Goal: Information Seeking & Learning: Compare options

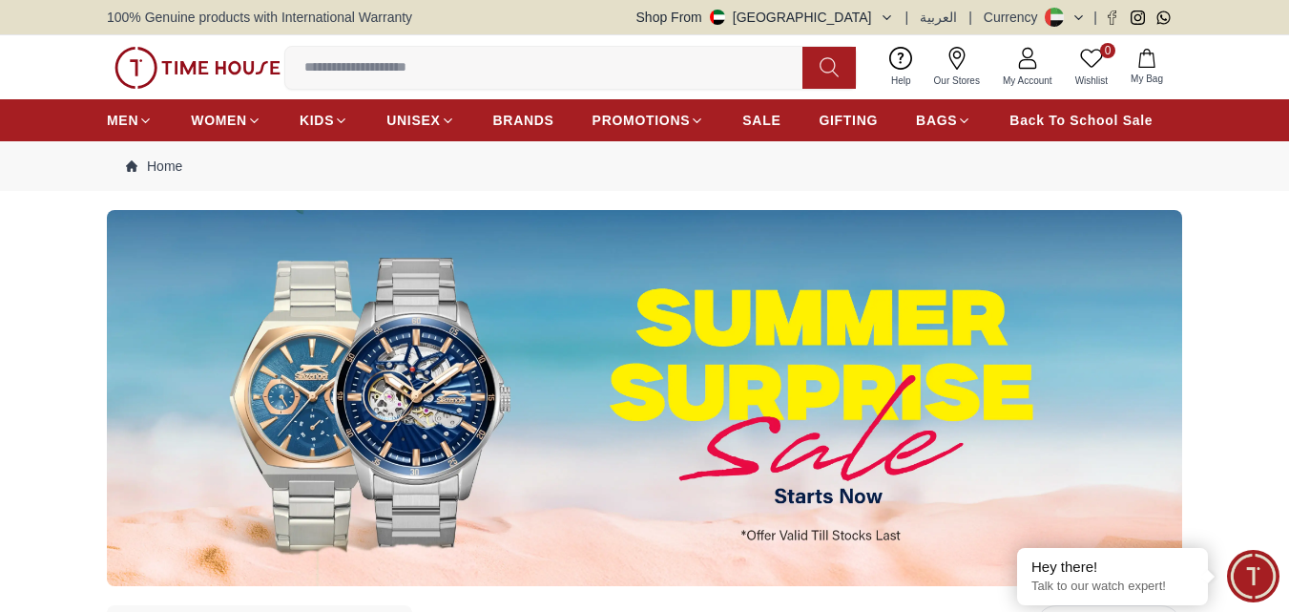
click at [447, 74] on input at bounding box center [551, 68] width 532 height 38
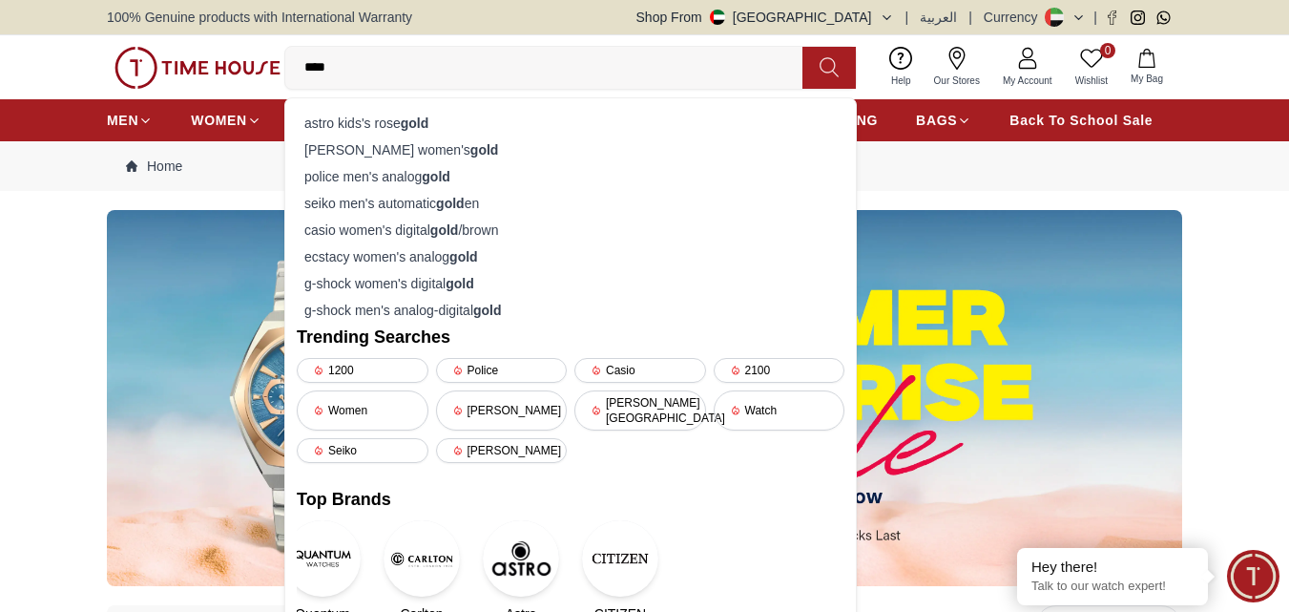
type input "****"
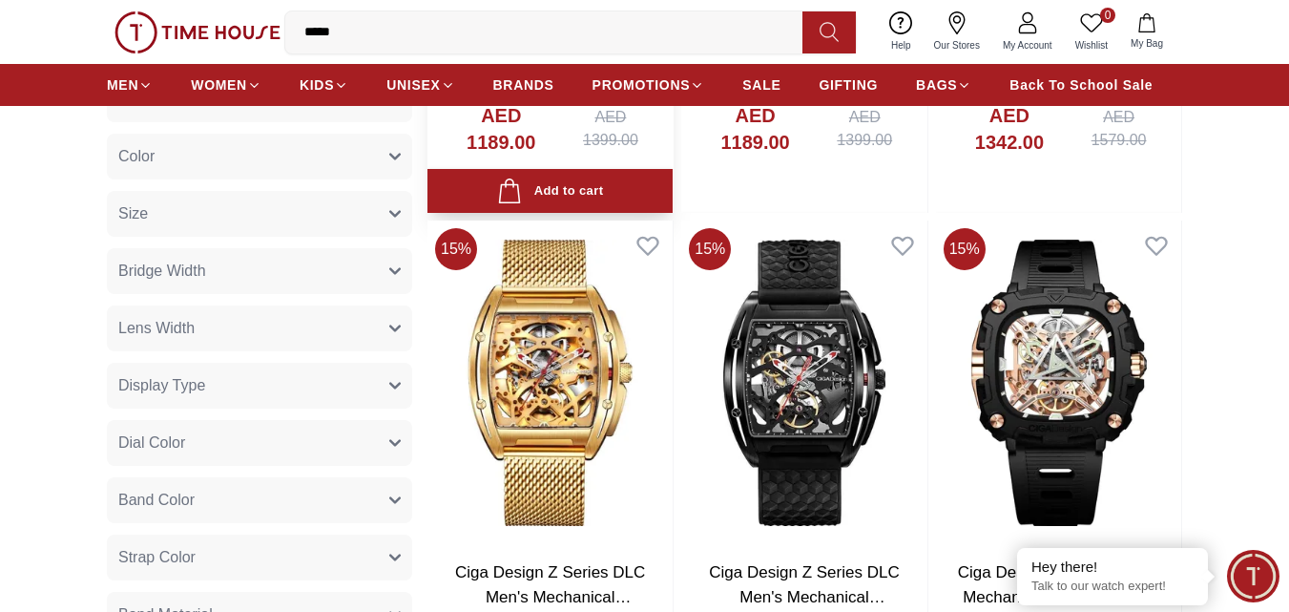
scroll to position [191, 0]
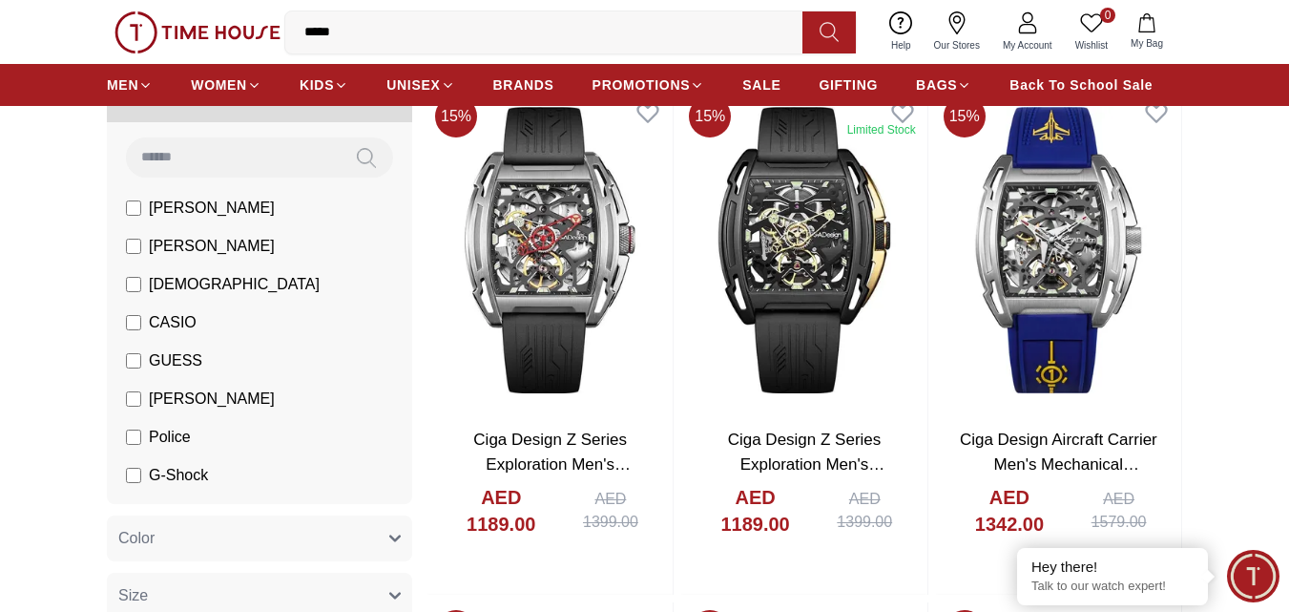
click at [386, 34] on input "****" at bounding box center [551, 32] width 532 height 38
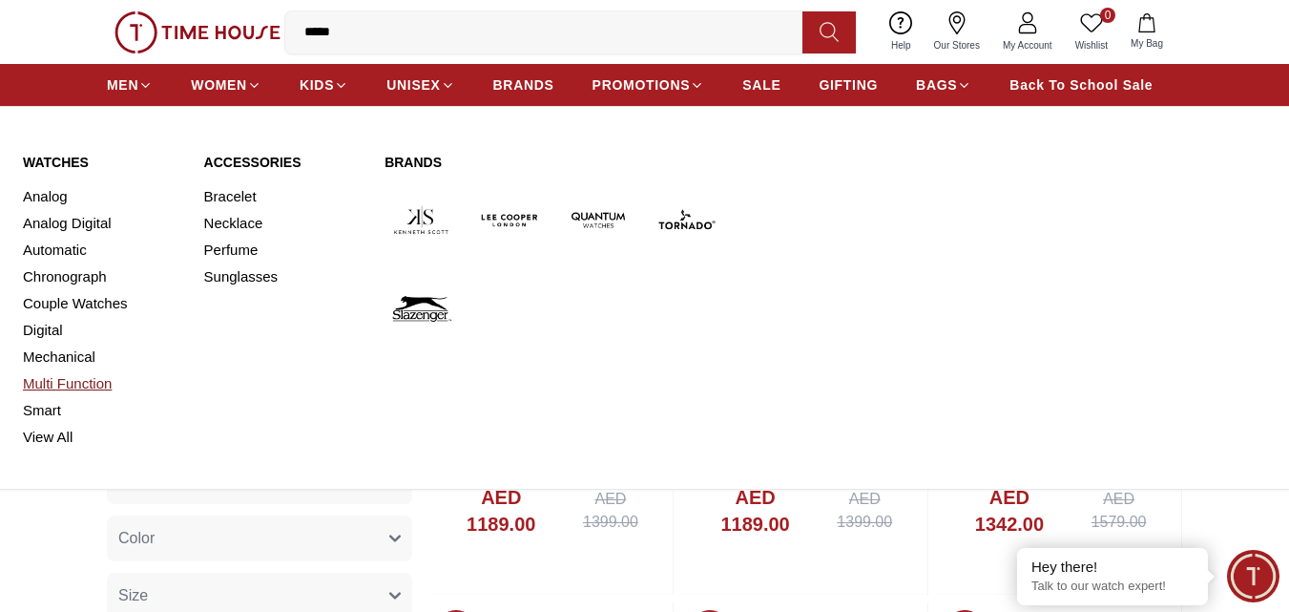
click at [70, 388] on link "Multi Function" at bounding box center [102, 383] width 158 height 27
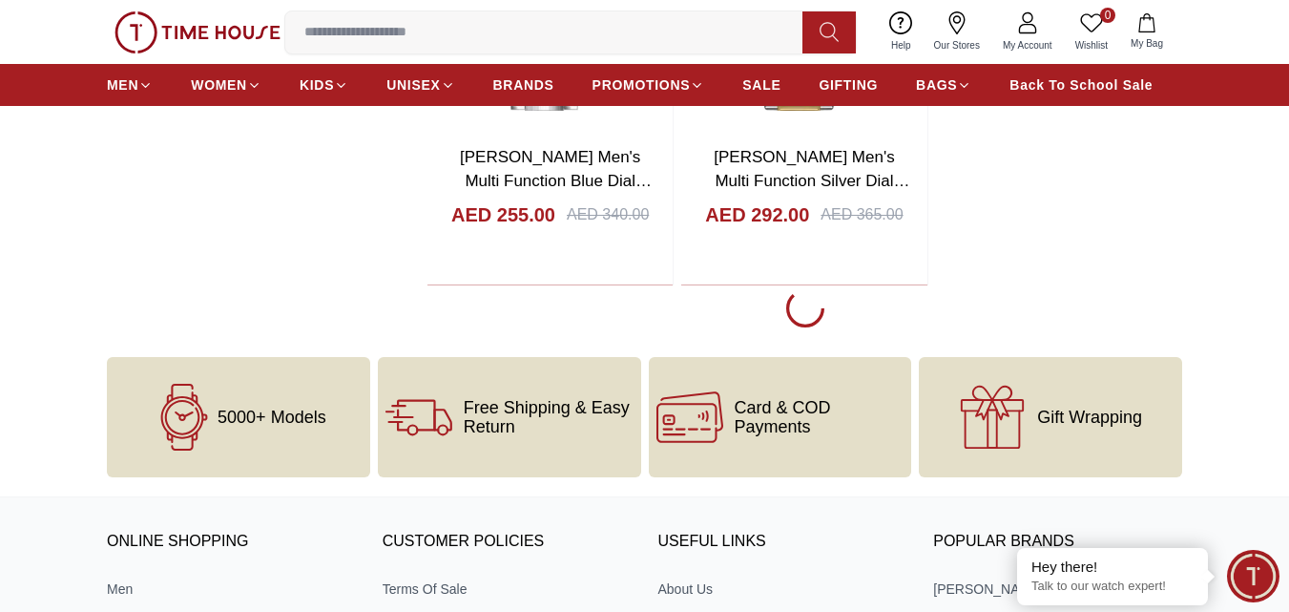
scroll to position [3530, 0]
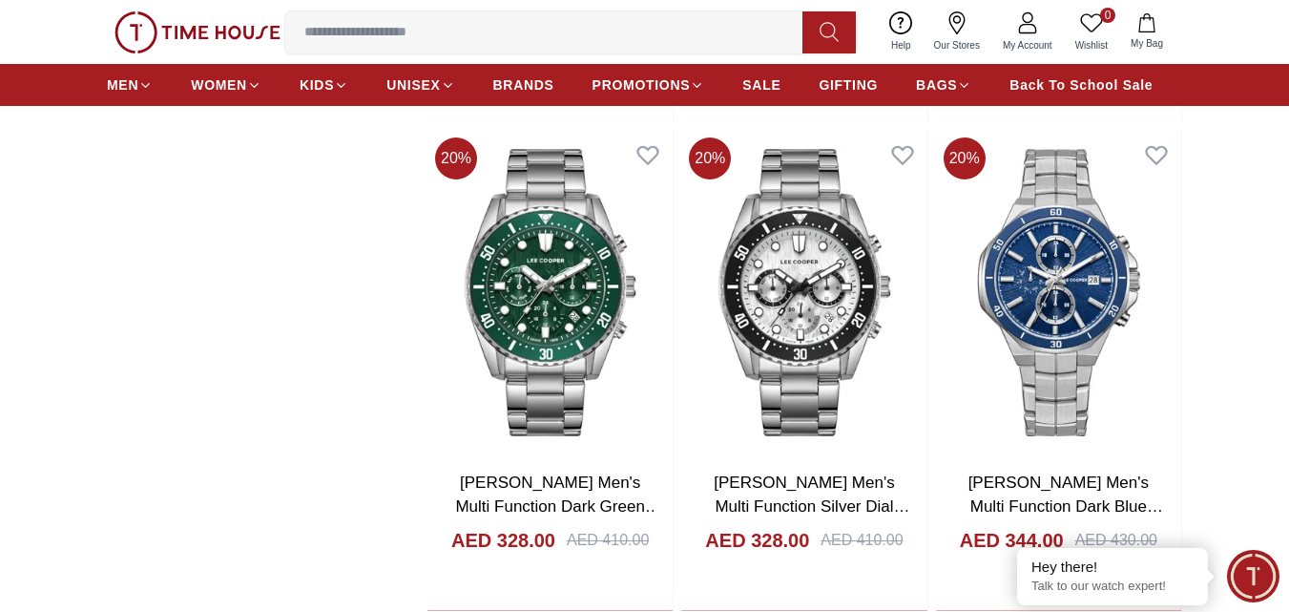
scroll to position [9732, 0]
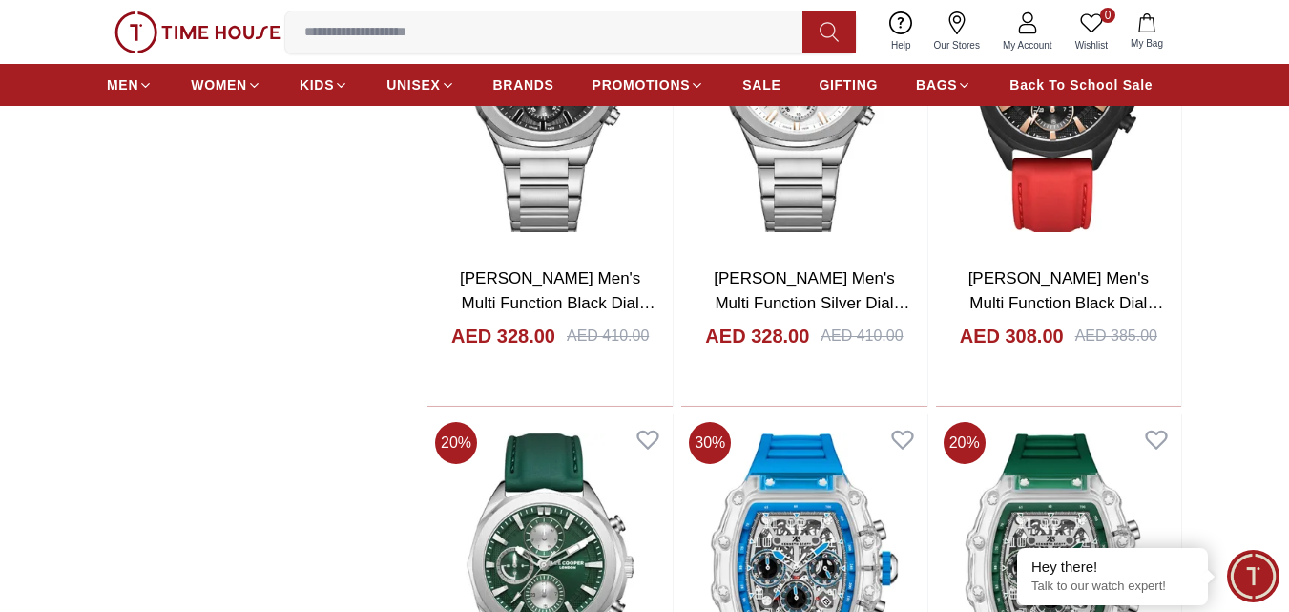
scroll to position [12308, 0]
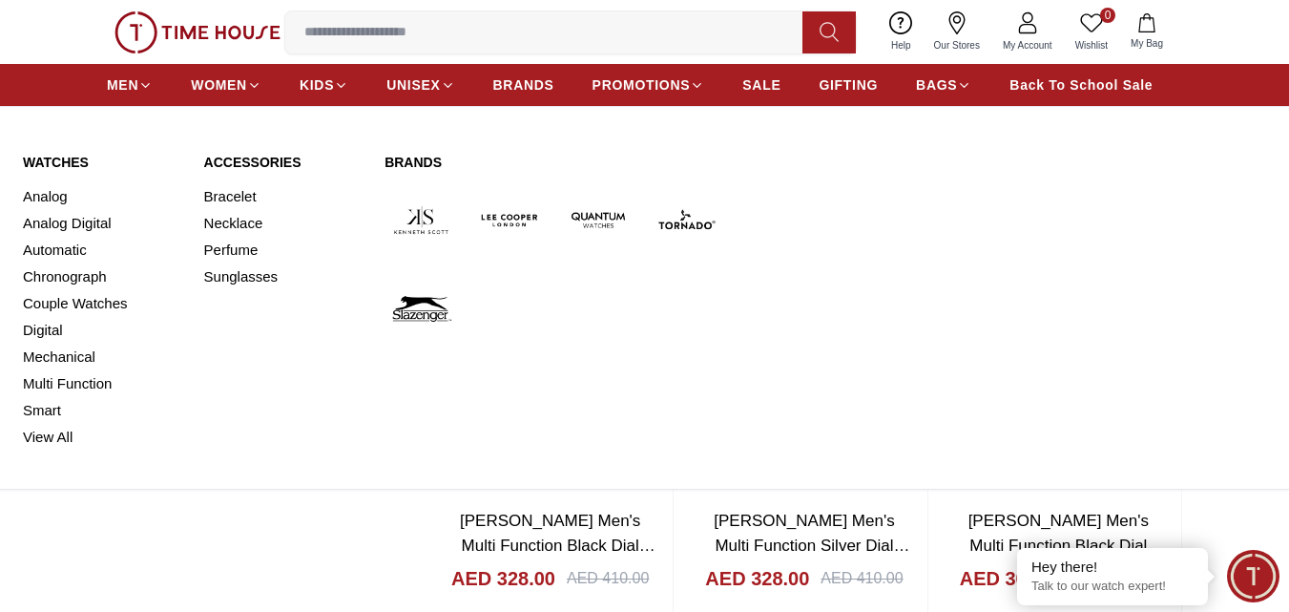
click at [54, 163] on link "Watches" at bounding box center [102, 162] width 158 height 19
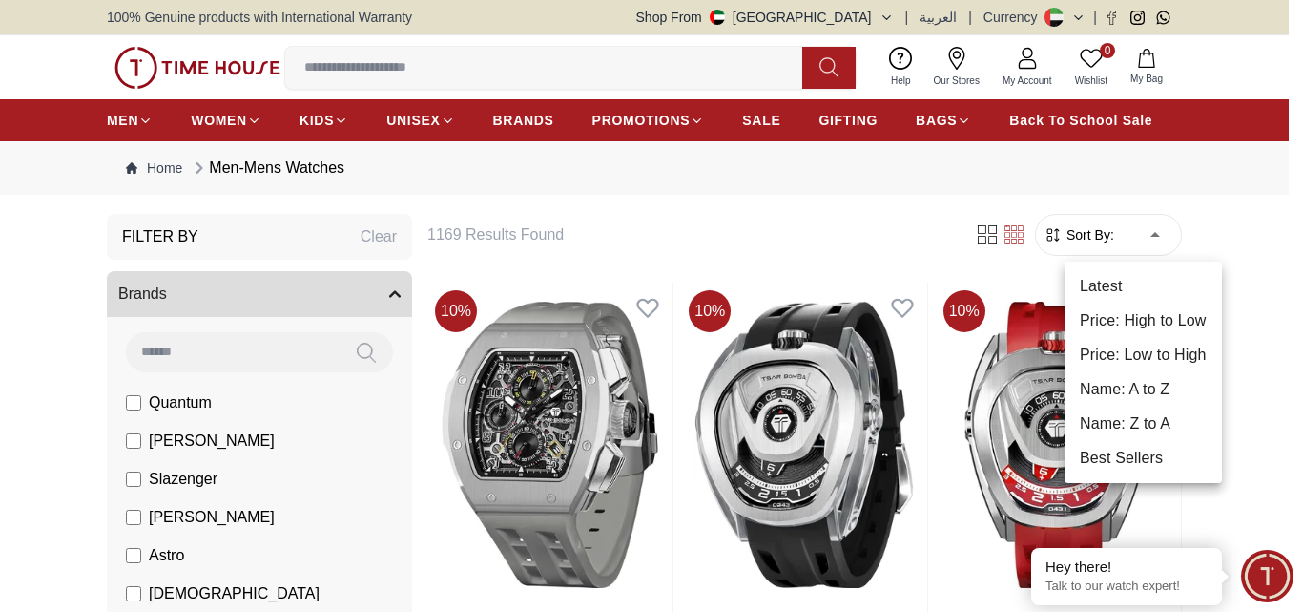
click at [1134, 356] on li "Price: Low to High" at bounding box center [1143, 355] width 157 height 34
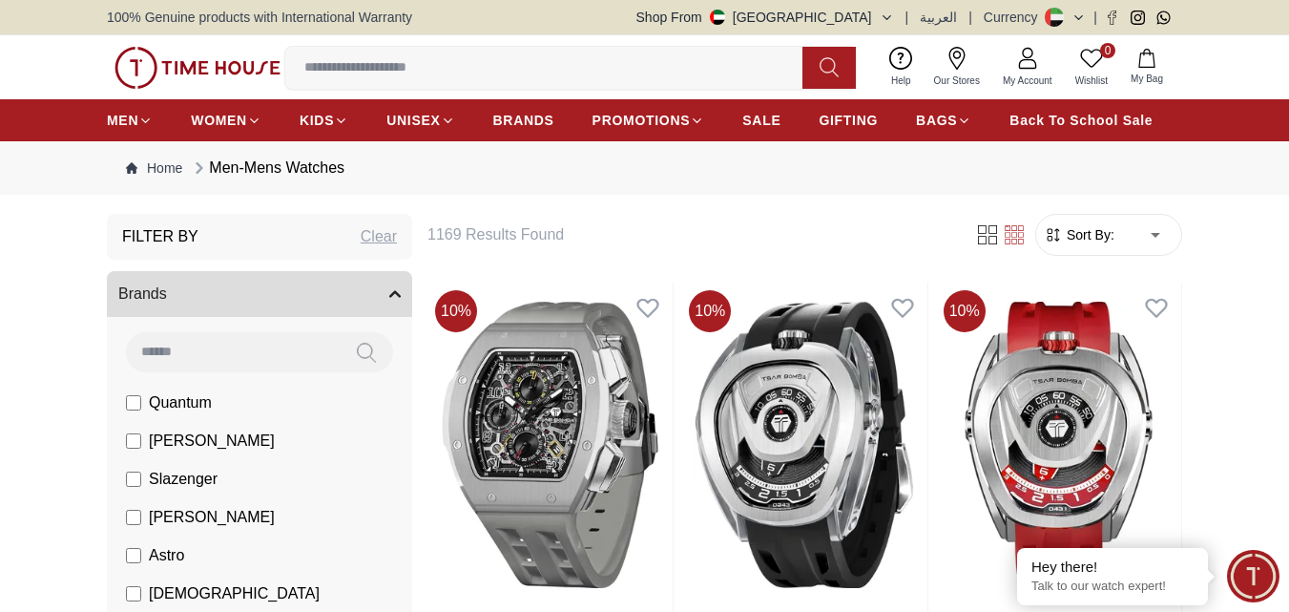
type input "*"
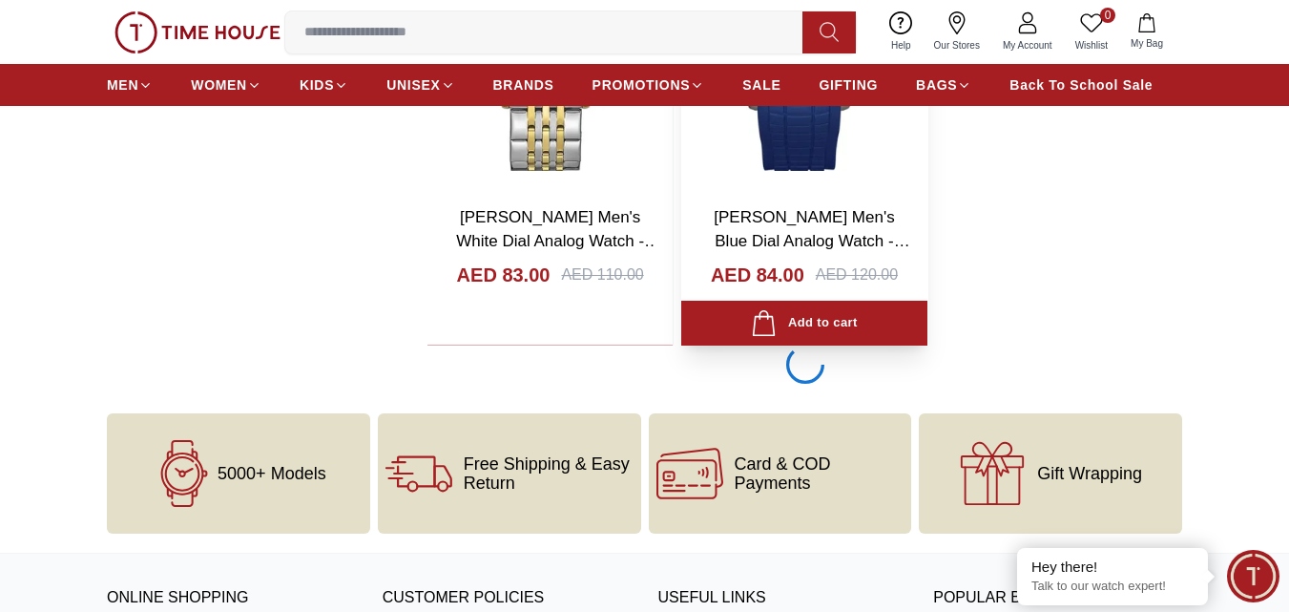
scroll to position [3339, 0]
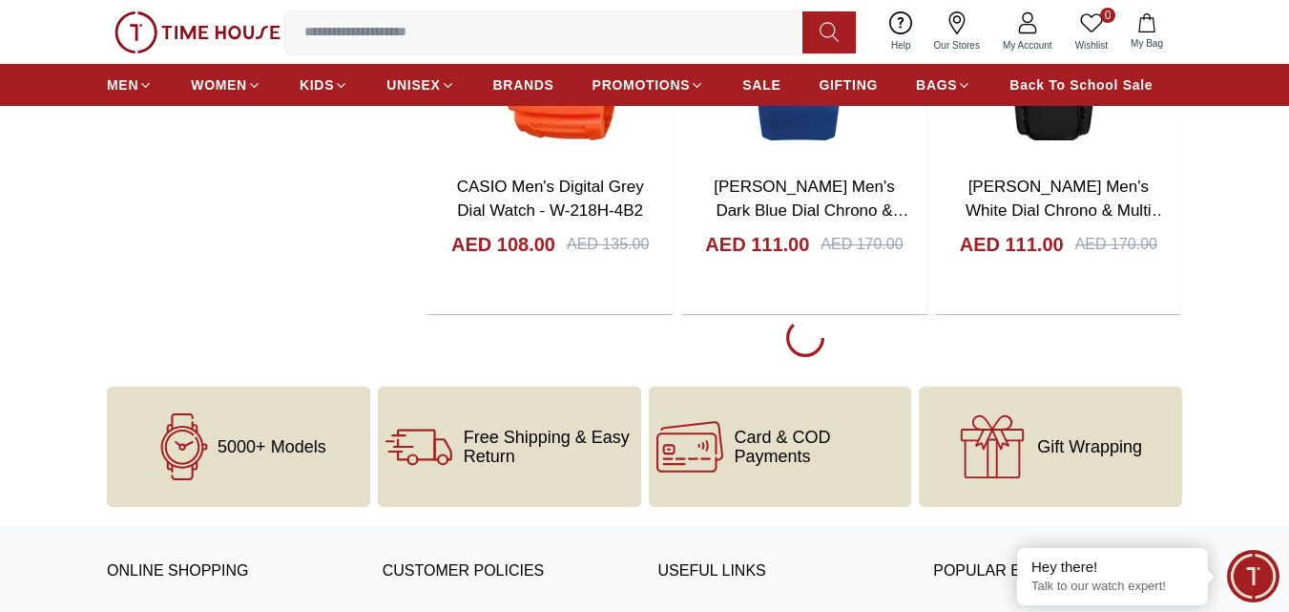
scroll to position [10018, 0]
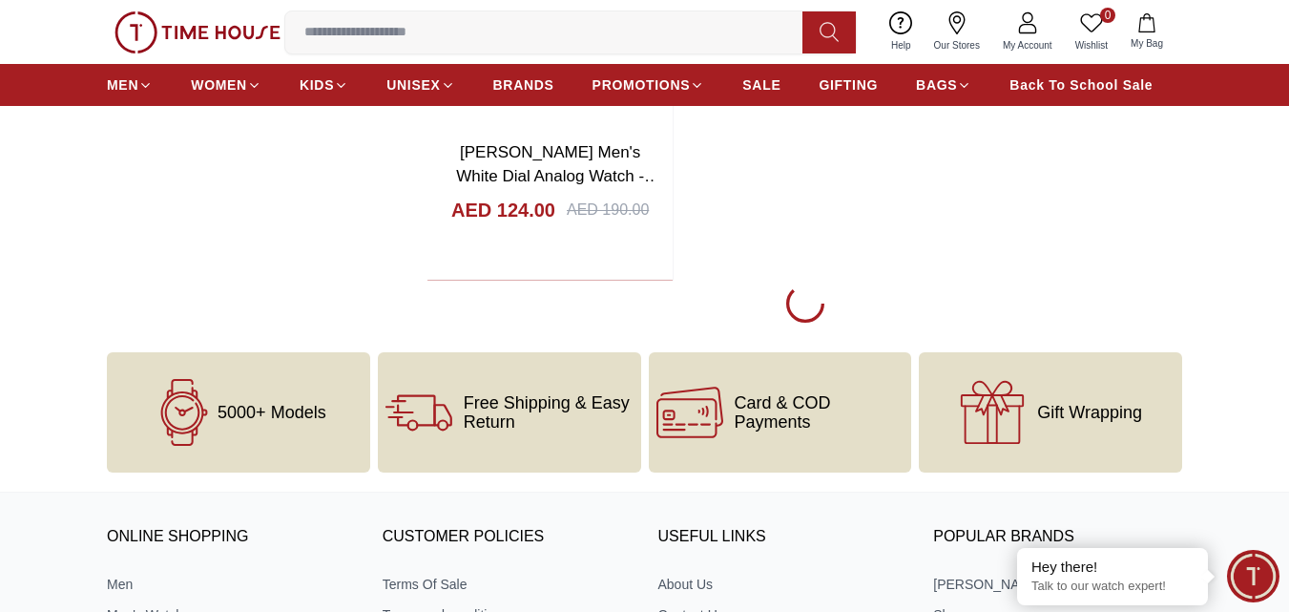
scroll to position [16602, 0]
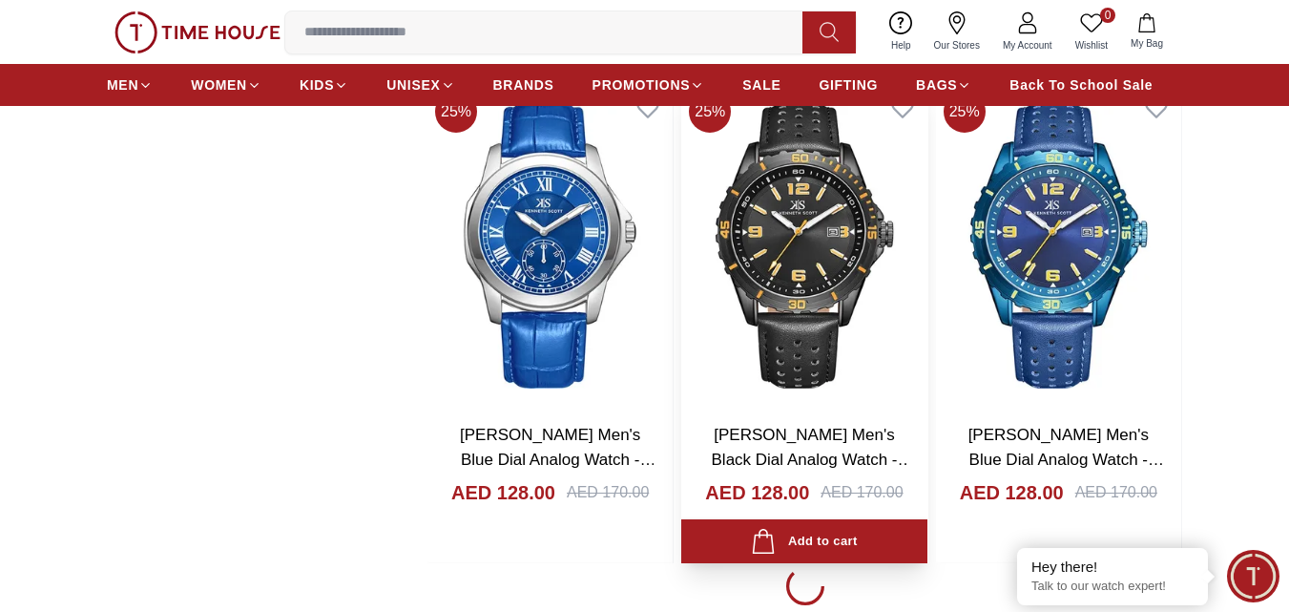
scroll to position [19655, 0]
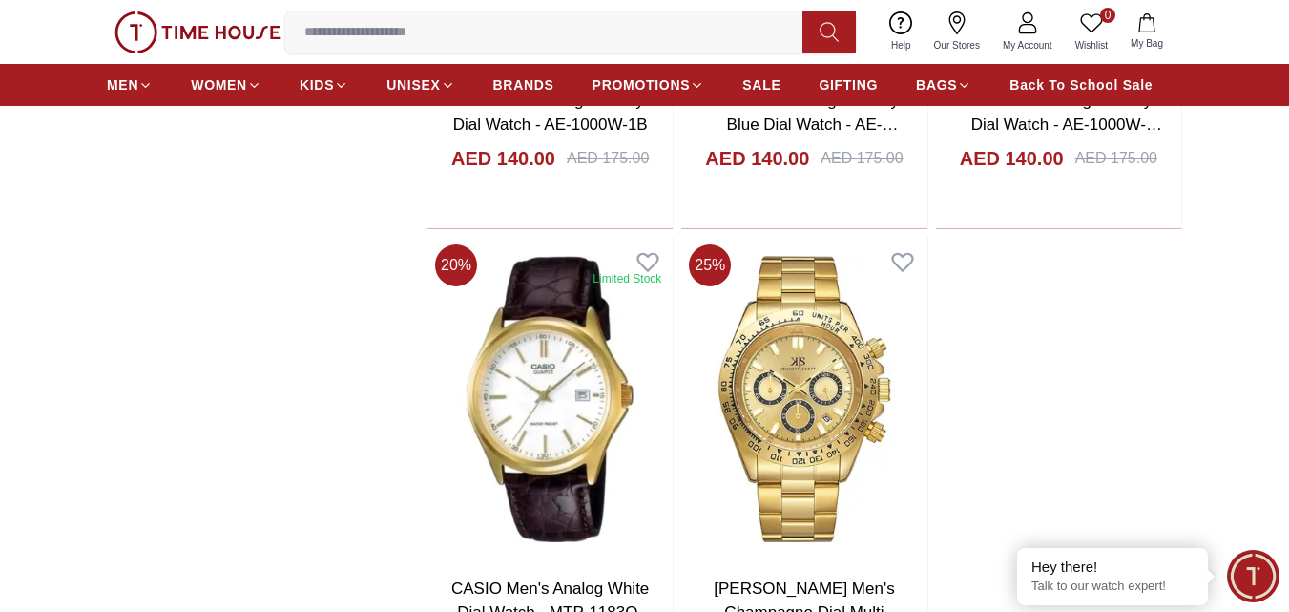
scroll to position [22613, 0]
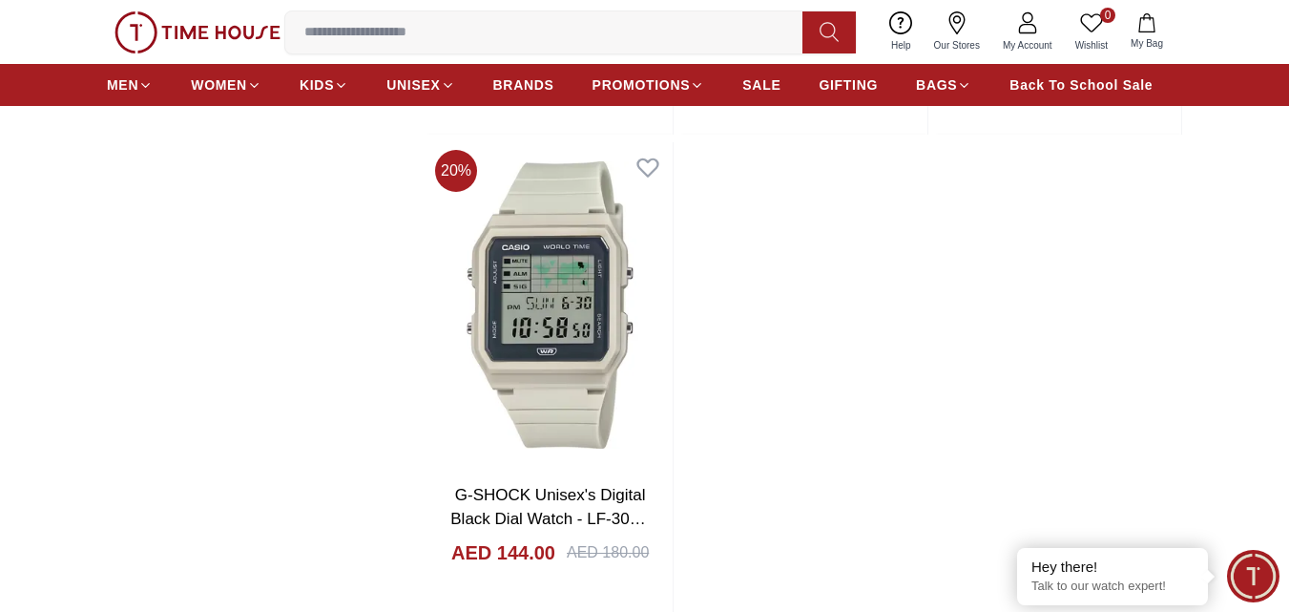
scroll to position [26239, 0]
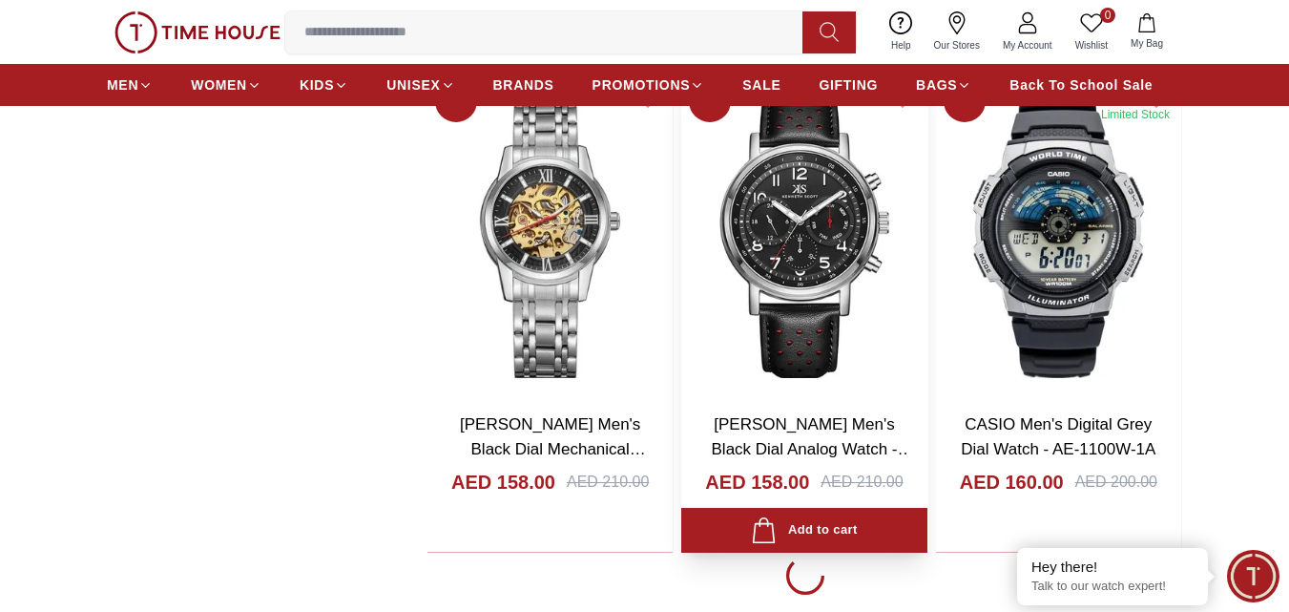
scroll to position [29006, 0]
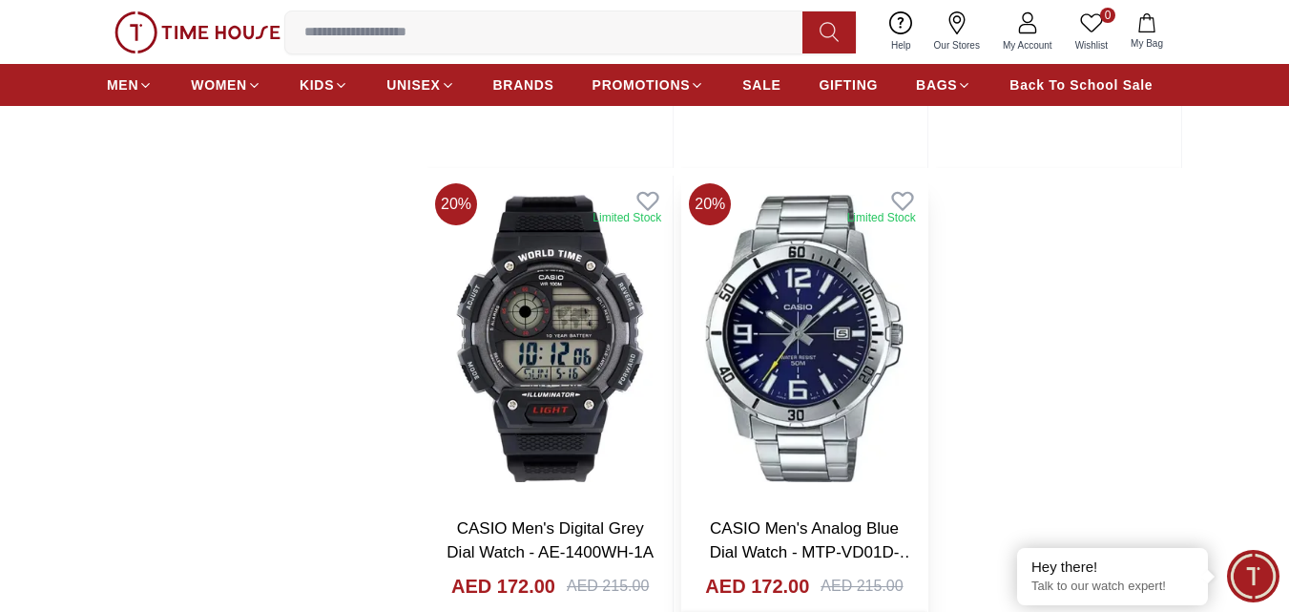
scroll to position [32441, 0]
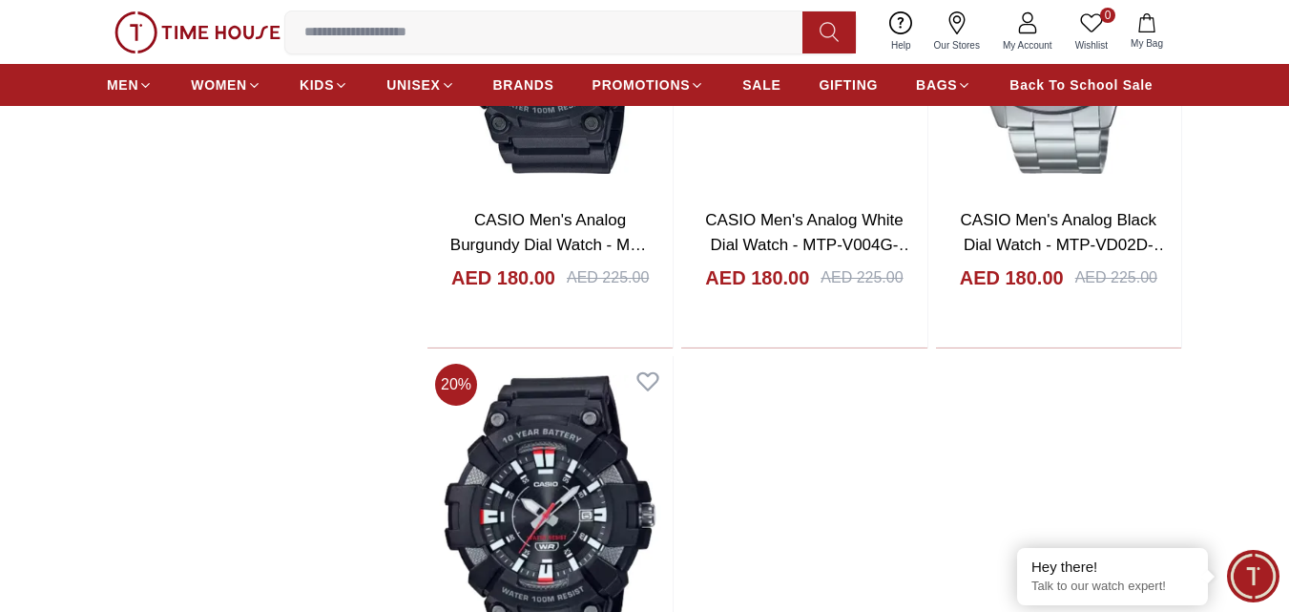
scroll to position [35876, 0]
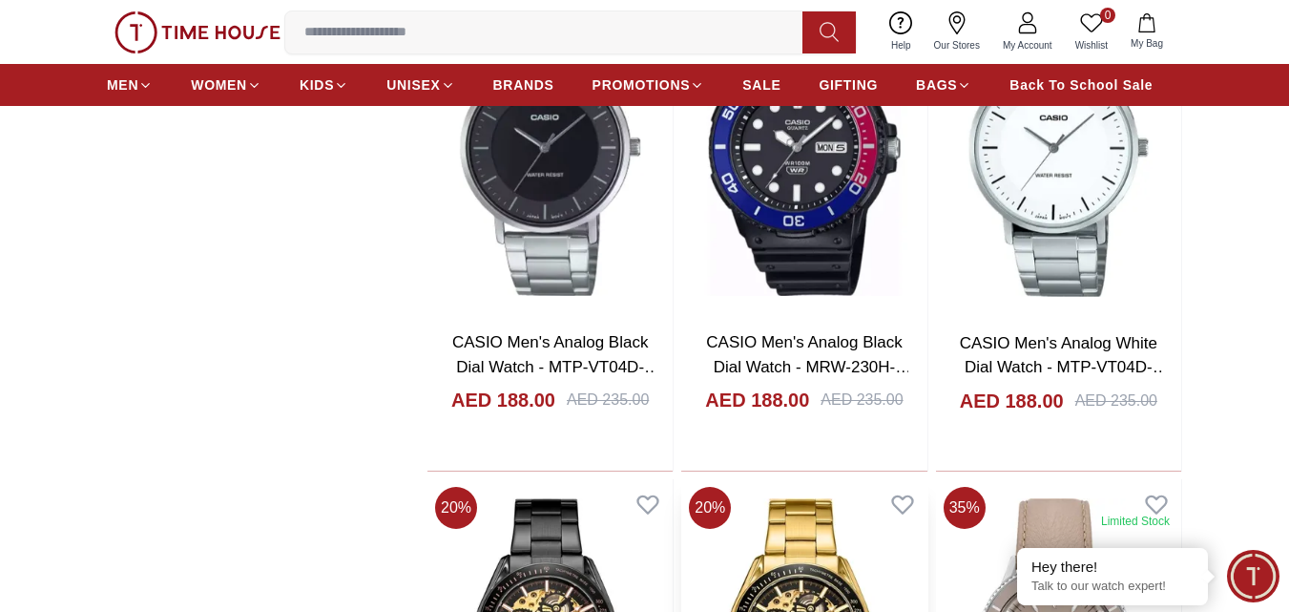
scroll to position [38833, 0]
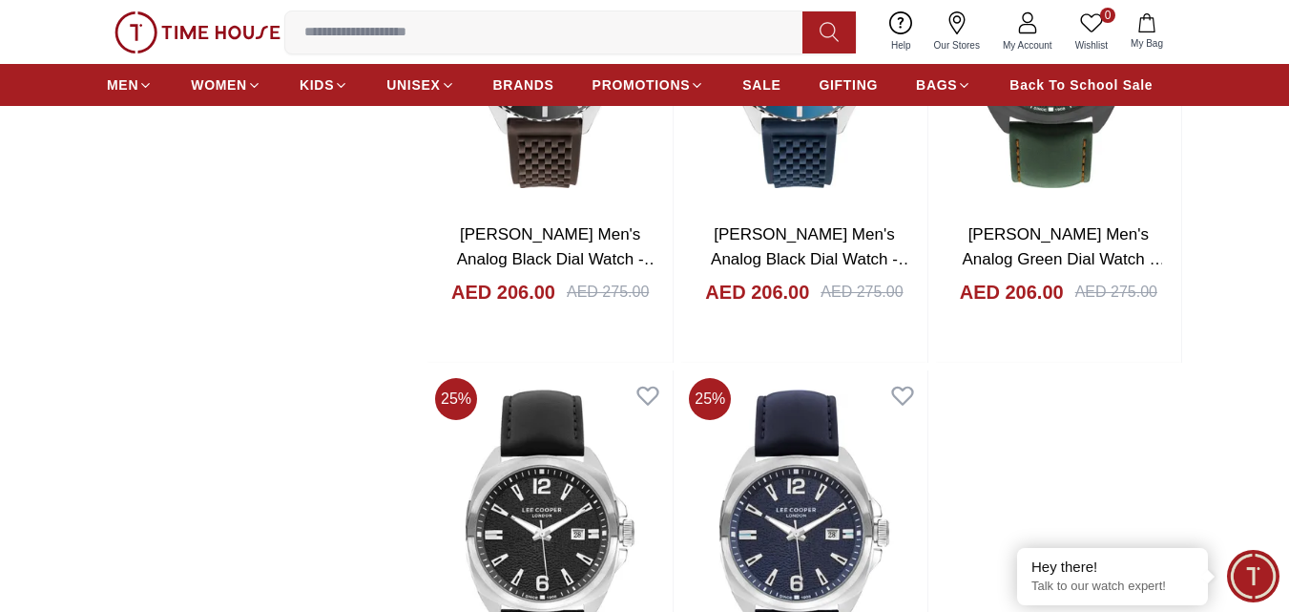
scroll to position [42173, 0]
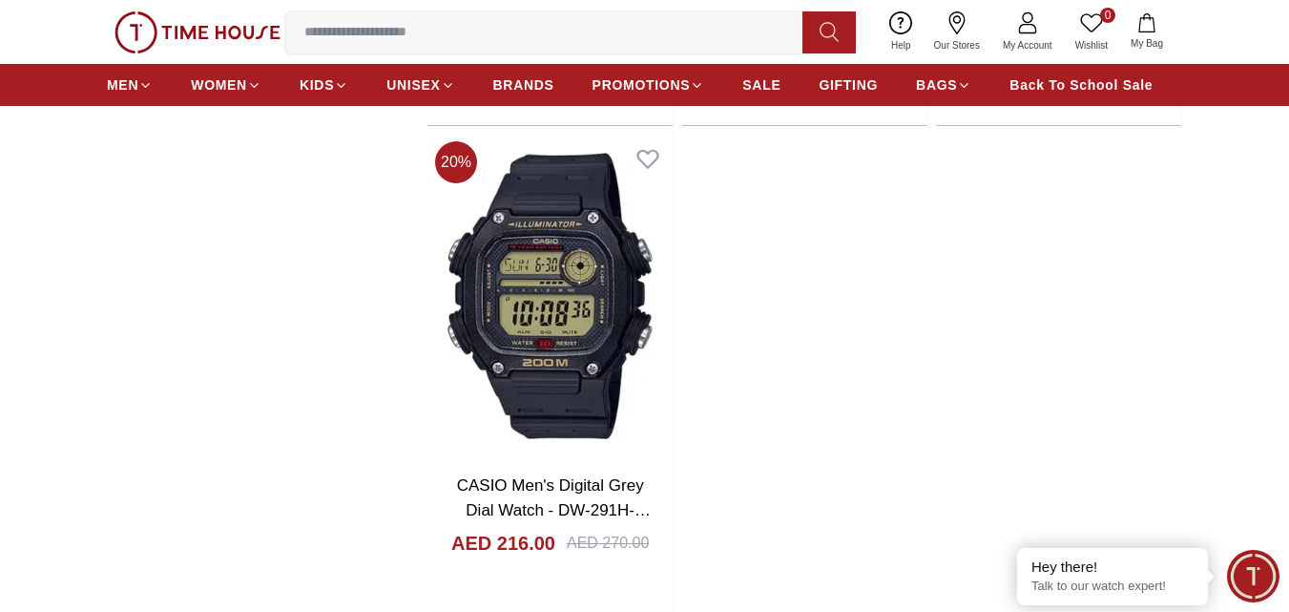
scroll to position [45799, 0]
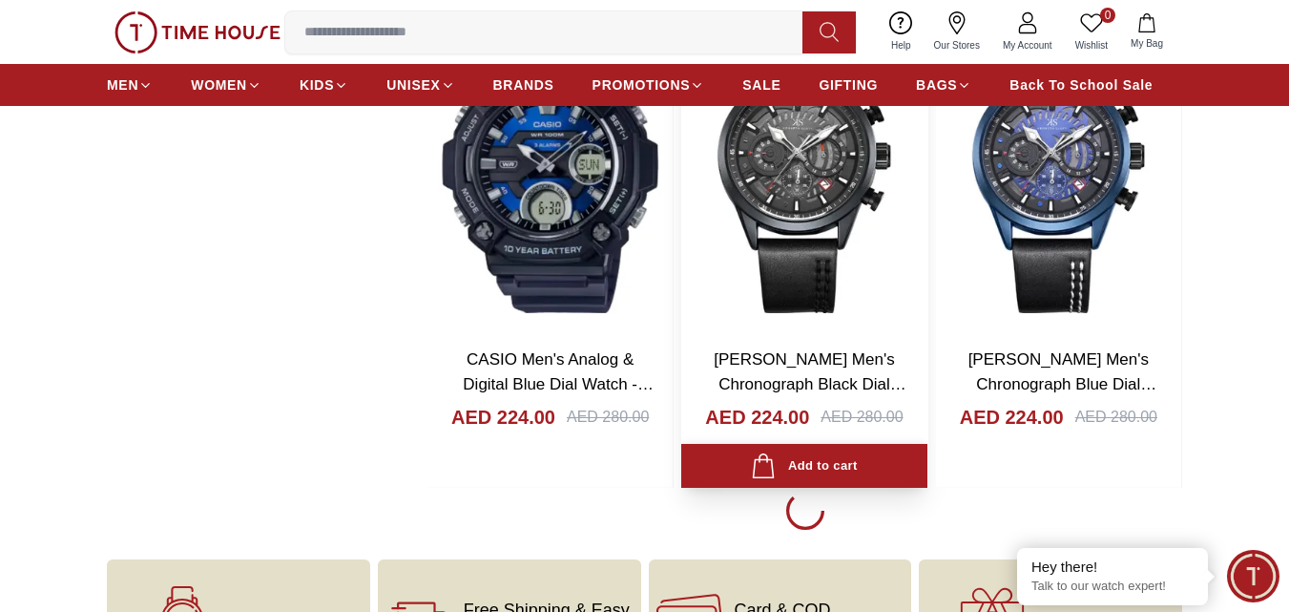
scroll to position [48852, 0]
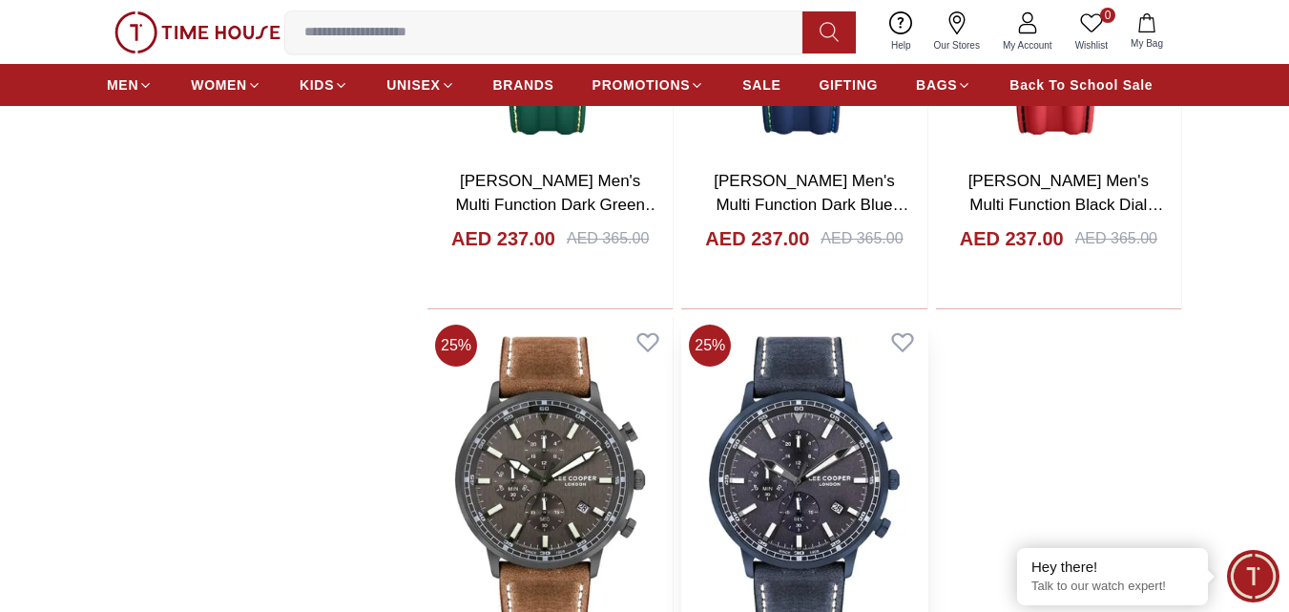
scroll to position [52000, 0]
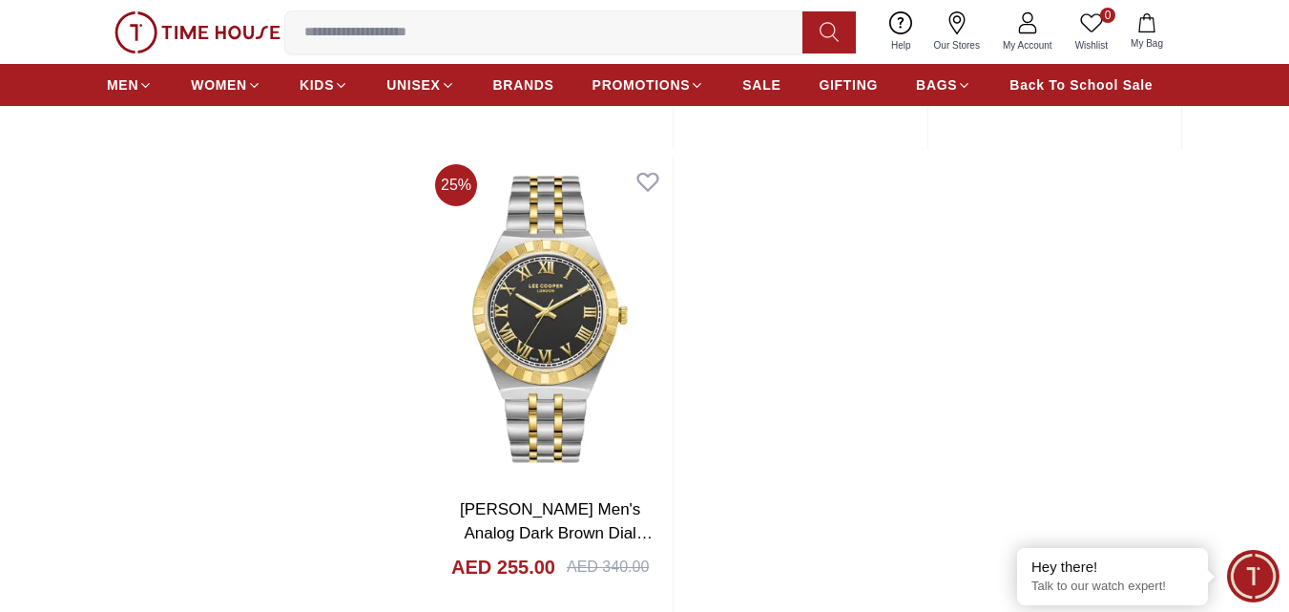
scroll to position [55340, 0]
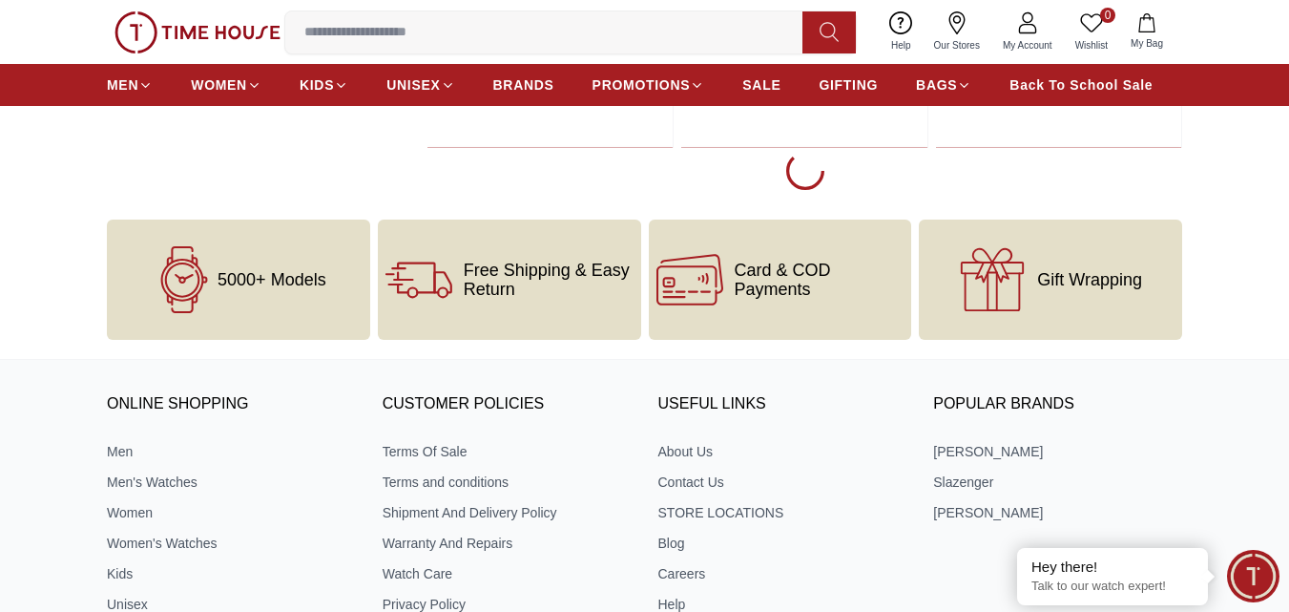
scroll to position [58679, 0]
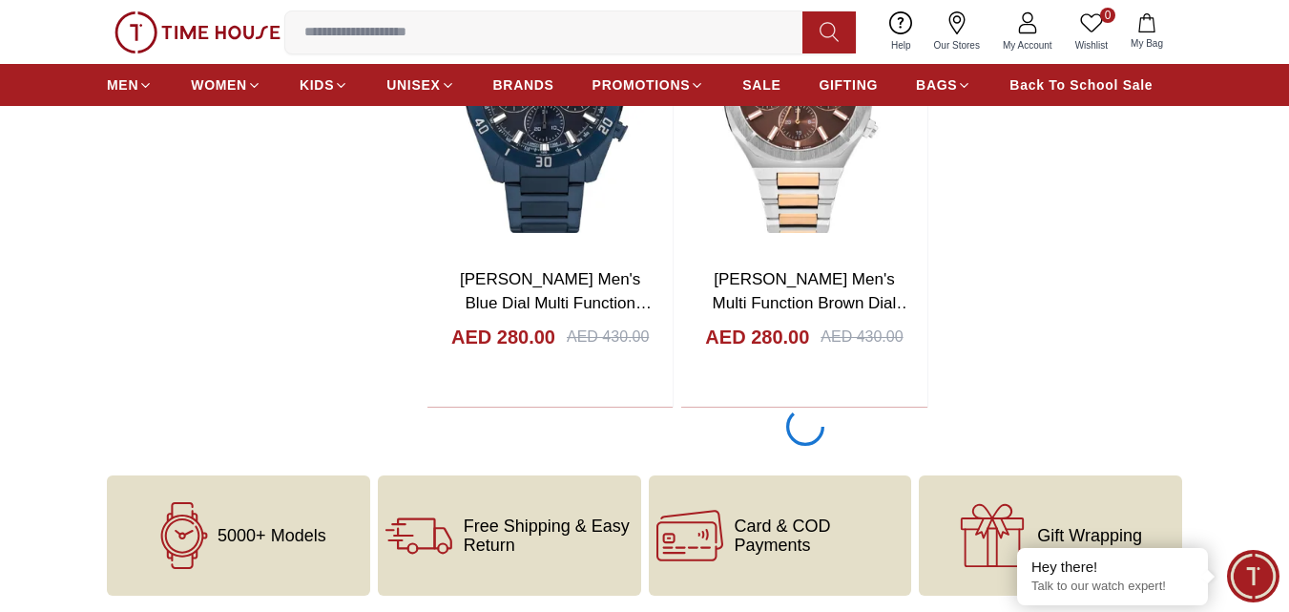
scroll to position [61828, 0]
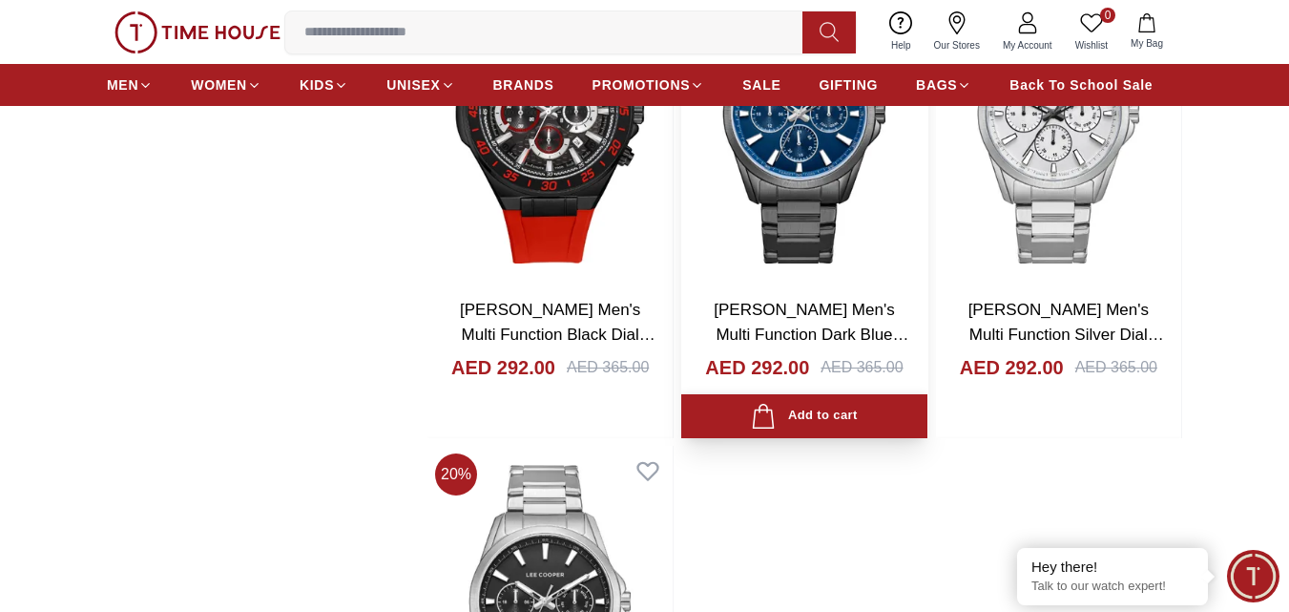
scroll to position [65072, 0]
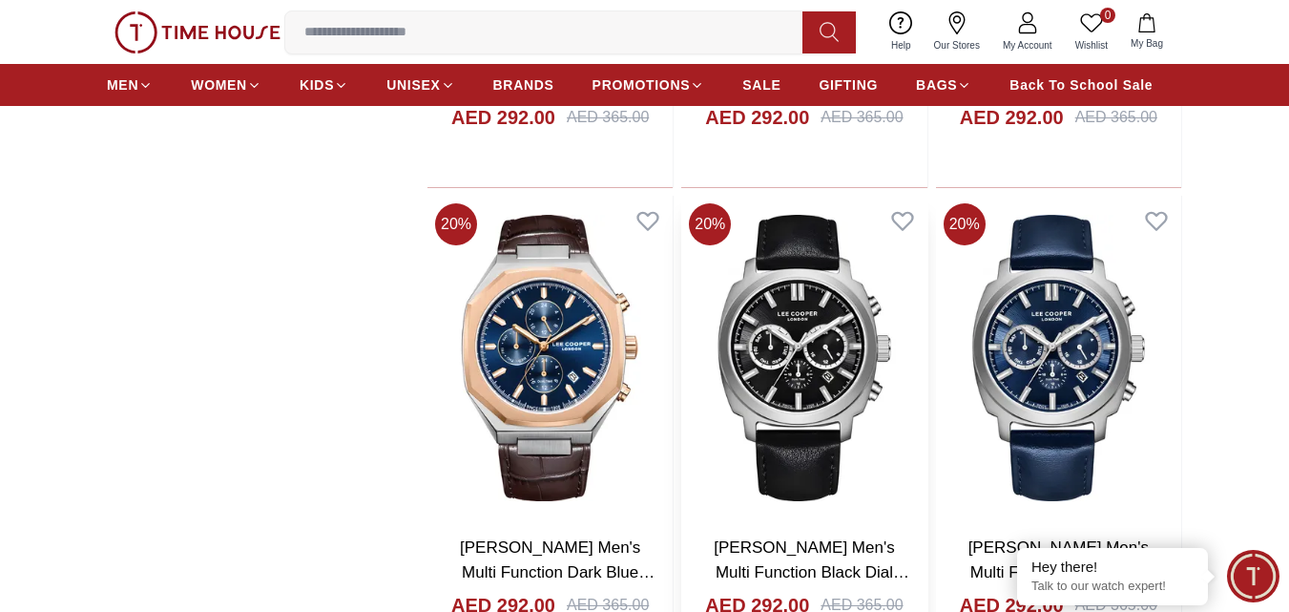
scroll to position [66885, 0]
